Goal: Information Seeking & Learning: Find specific fact

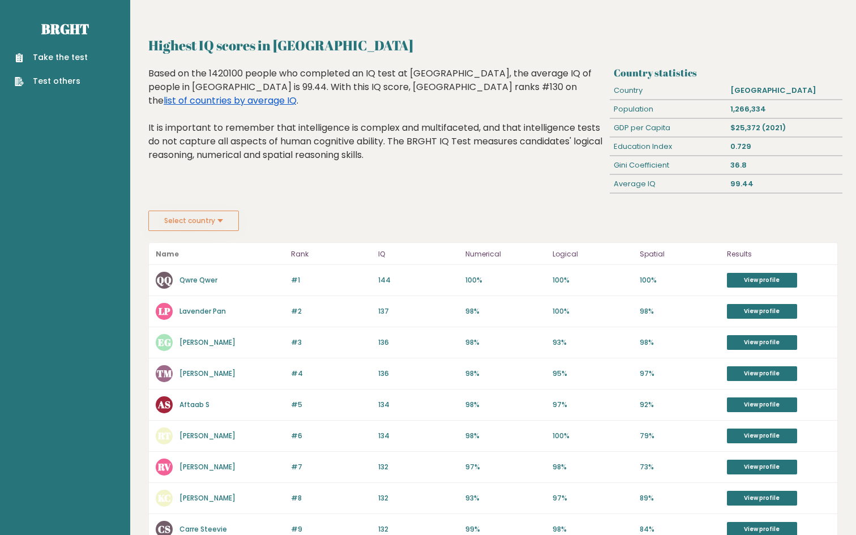
click at [297, 94] on link "list of countries by average IQ" at bounding box center [230, 100] width 133 height 13
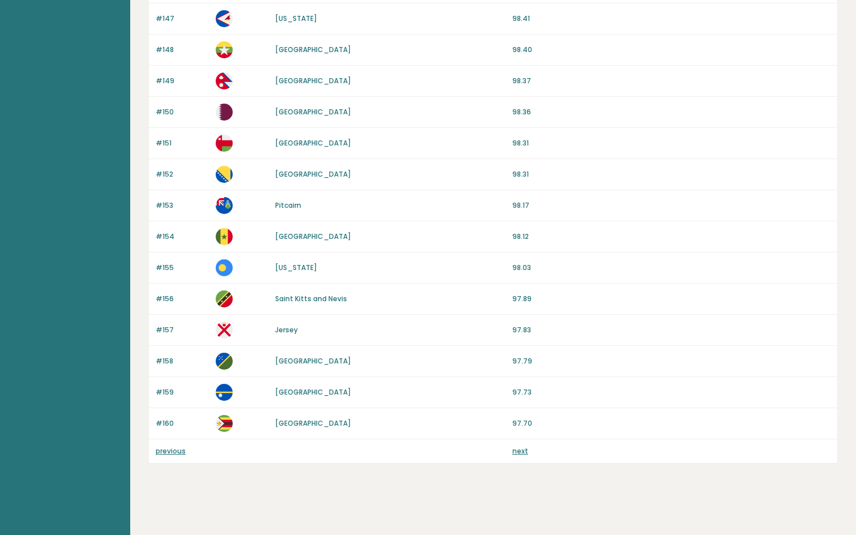
scroll to position [935, 0]
click at [166, 451] on link "previous" at bounding box center [171, 450] width 30 height 10
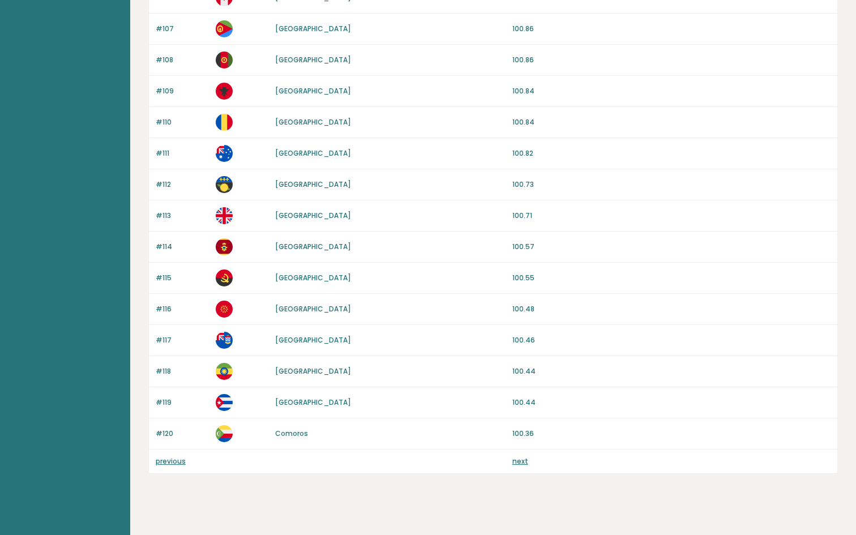
scroll to position [935, 0]
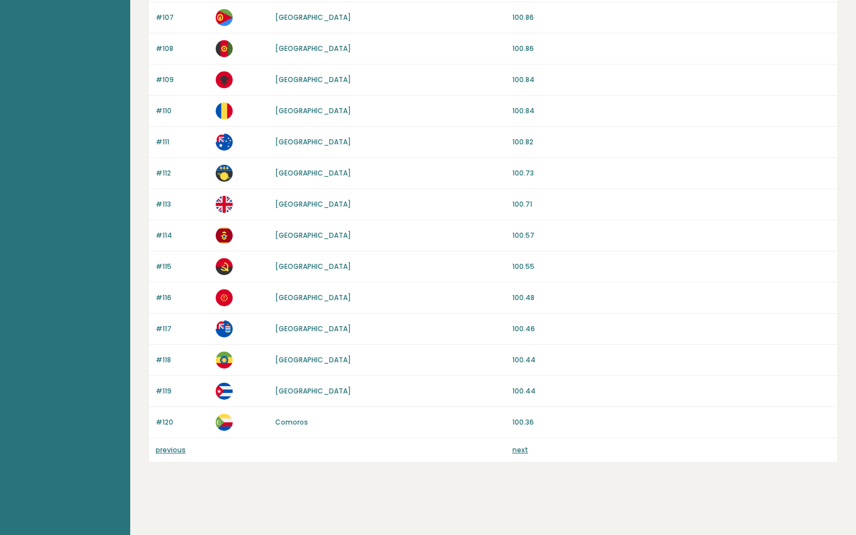
click at [169, 443] on div "previous next" at bounding box center [493, 450] width 688 height 24
click at [168, 447] on link "previous" at bounding box center [171, 450] width 30 height 10
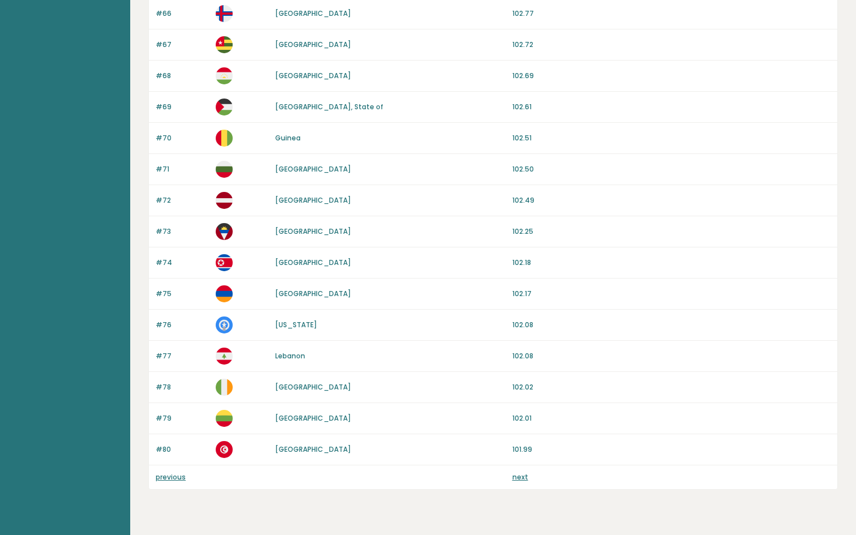
scroll to position [935, 0]
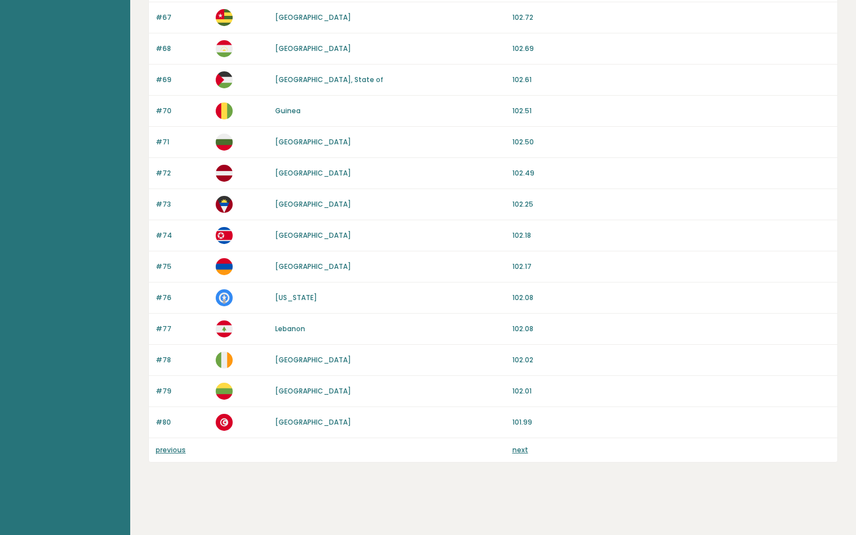
click at [173, 447] on link "previous" at bounding box center [171, 450] width 30 height 10
